Goal: Find specific page/section: Find specific page/section

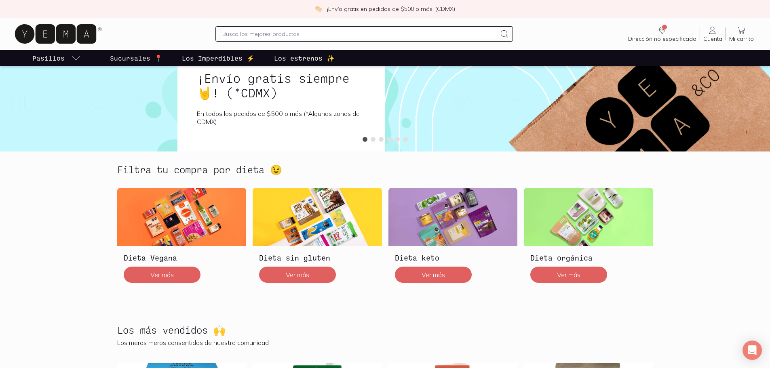
scroll to position [81, 0]
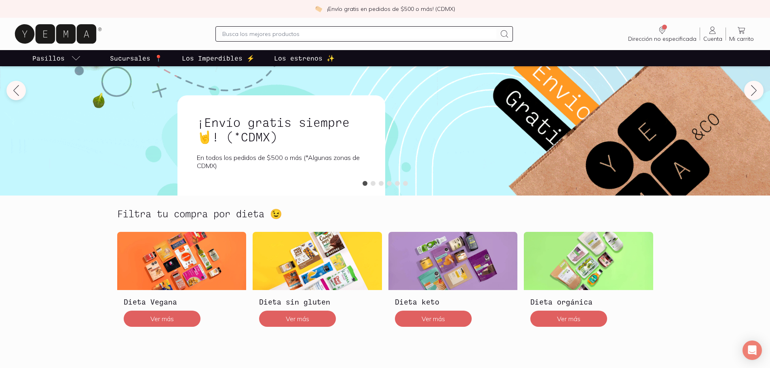
click at [142, 60] on p "Sucursales 📍" at bounding box center [136, 58] width 53 height 10
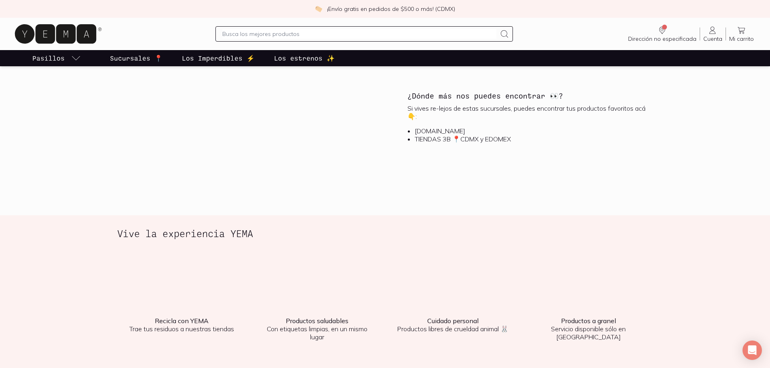
scroll to position [930, 0]
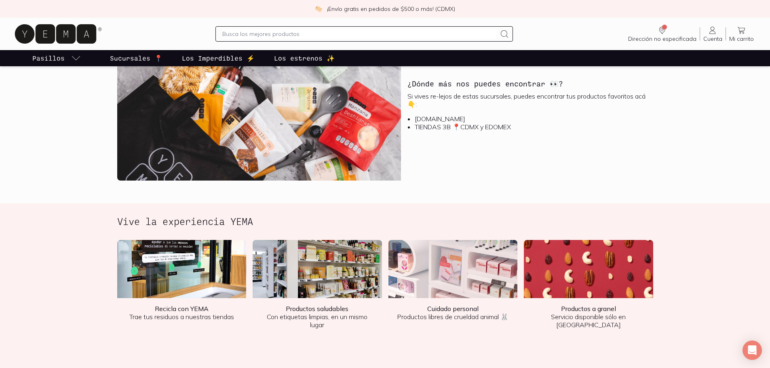
click at [442, 268] on img at bounding box center [453, 269] width 129 height 58
click at [441, 303] on div "Cuidado personal Productos libres de crueldad animal 🐰" at bounding box center [453, 331] width 129 height 66
click at [441, 309] on b "Cuidado personal" at bounding box center [452, 309] width 51 height 8
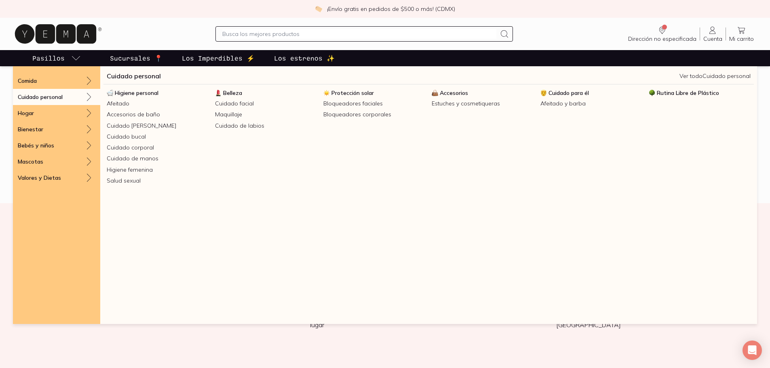
click at [72, 96] on div "Cuidado personal" at bounding box center [56, 97] width 87 height 16
click at [55, 97] on p "Cuidado personal" at bounding box center [40, 96] width 45 height 7
click at [92, 96] on icon at bounding box center [89, 97] width 10 height 10
click at [142, 70] on div "Cuidado personal Ver todo Cuidado personal Higiene personal Afeitado Accesorios…" at bounding box center [428, 195] width 657 height 258
click at [141, 74] on link "Cuidado personal" at bounding box center [134, 76] width 54 height 10
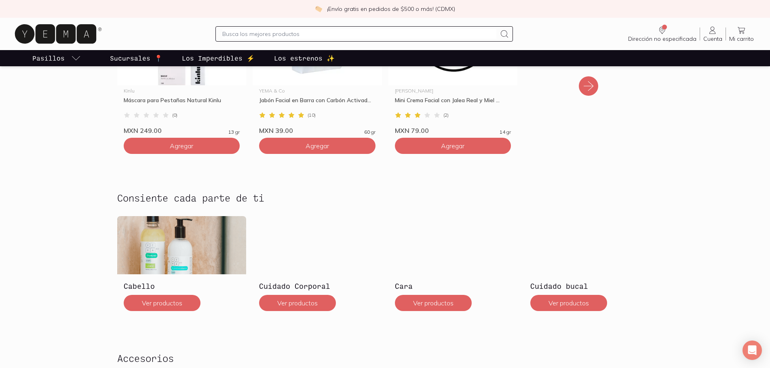
scroll to position [526, 0]
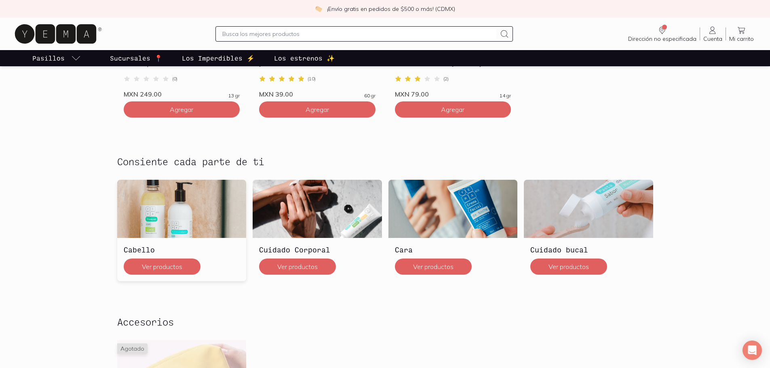
click at [186, 197] on img at bounding box center [181, 209] width 129 height 58
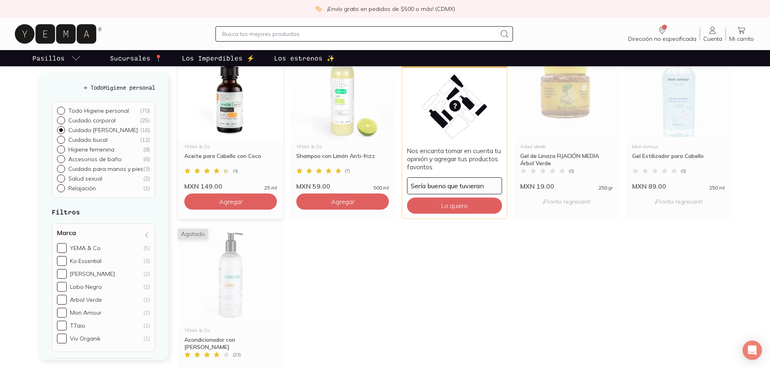
scroll to position [607, 0]
